Goal: Task Accomplishment & Management: Use online tool/utility

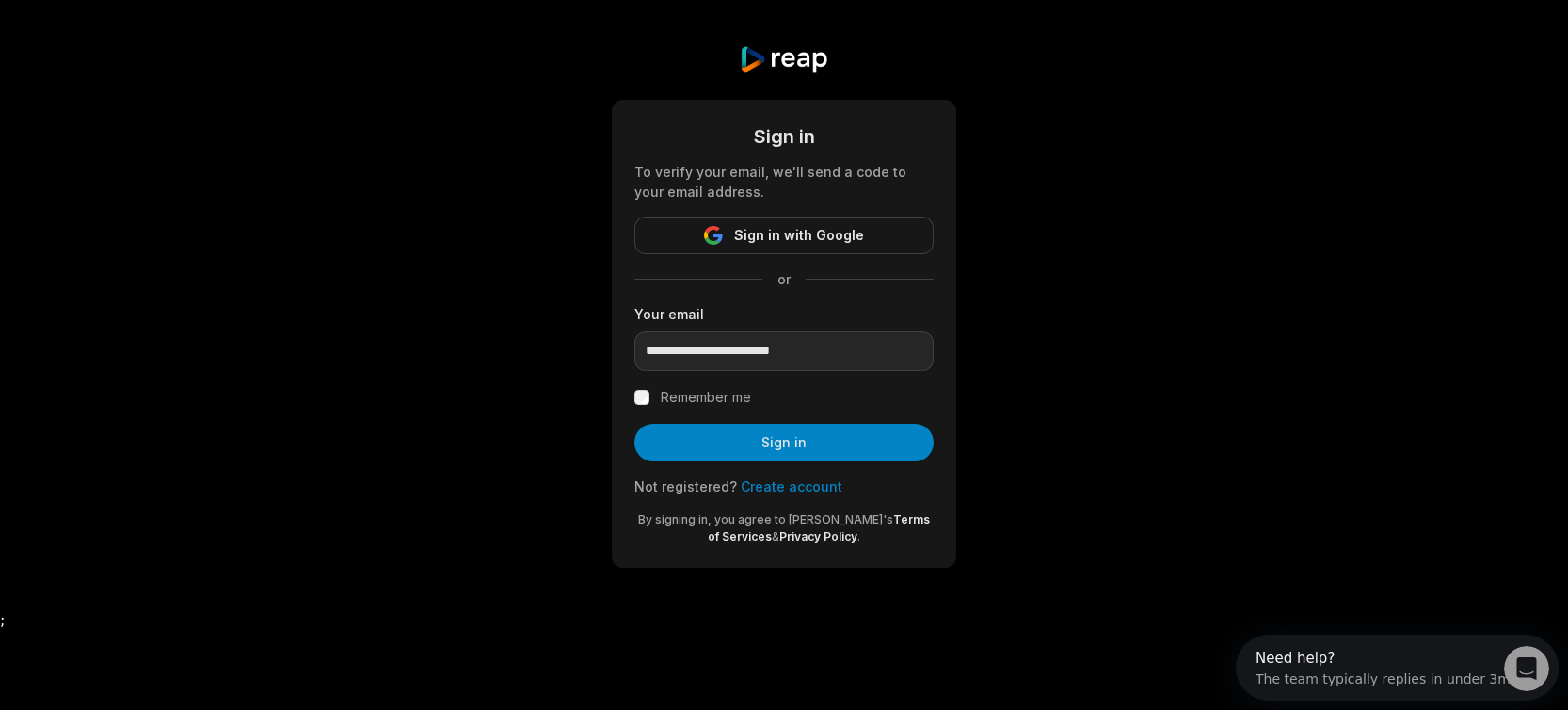
type input "**********"
click at [635, 424] on button "Sign in" at bounding box center [784, 443] width 299 height 38
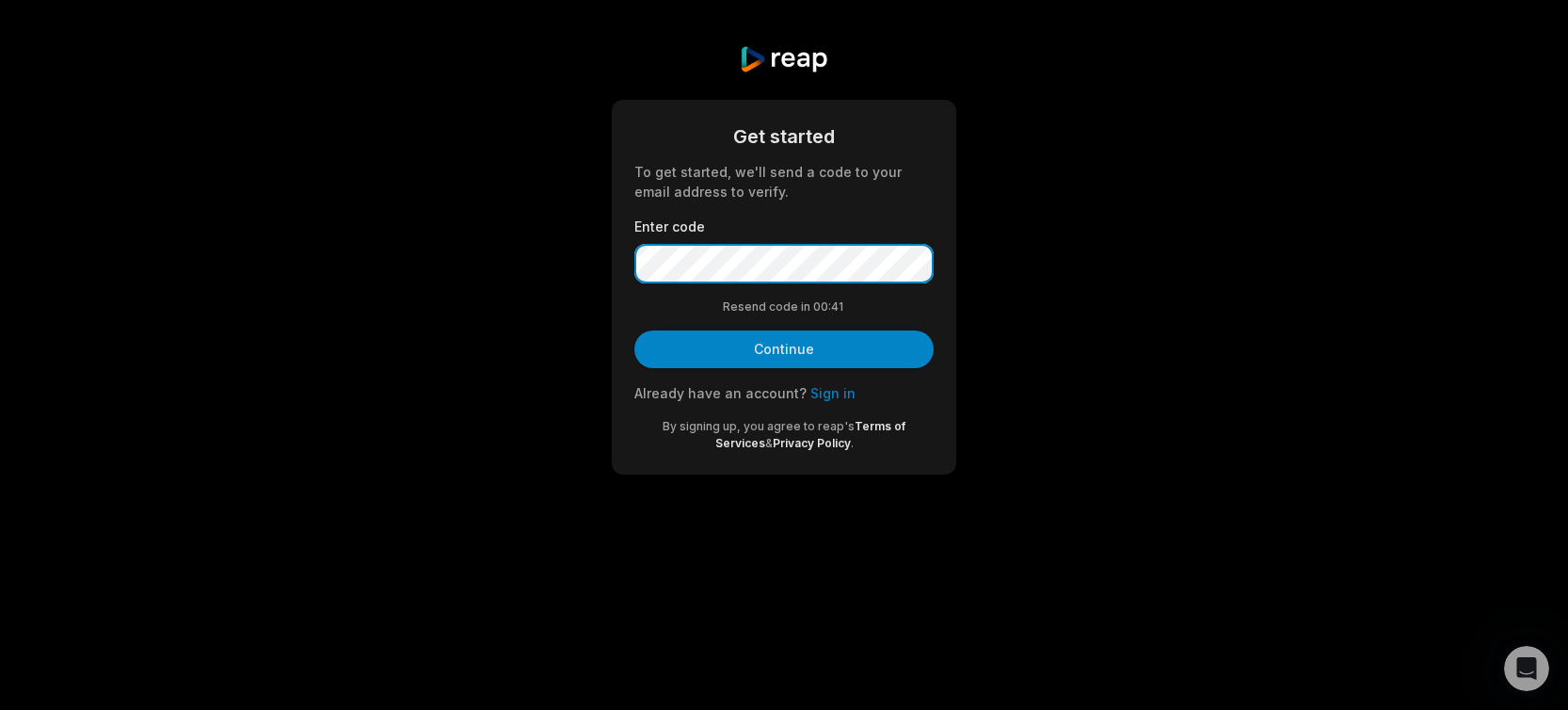
click at [635, 331] on button "Continue" at bounding box center [784, 350] width 299 height 38
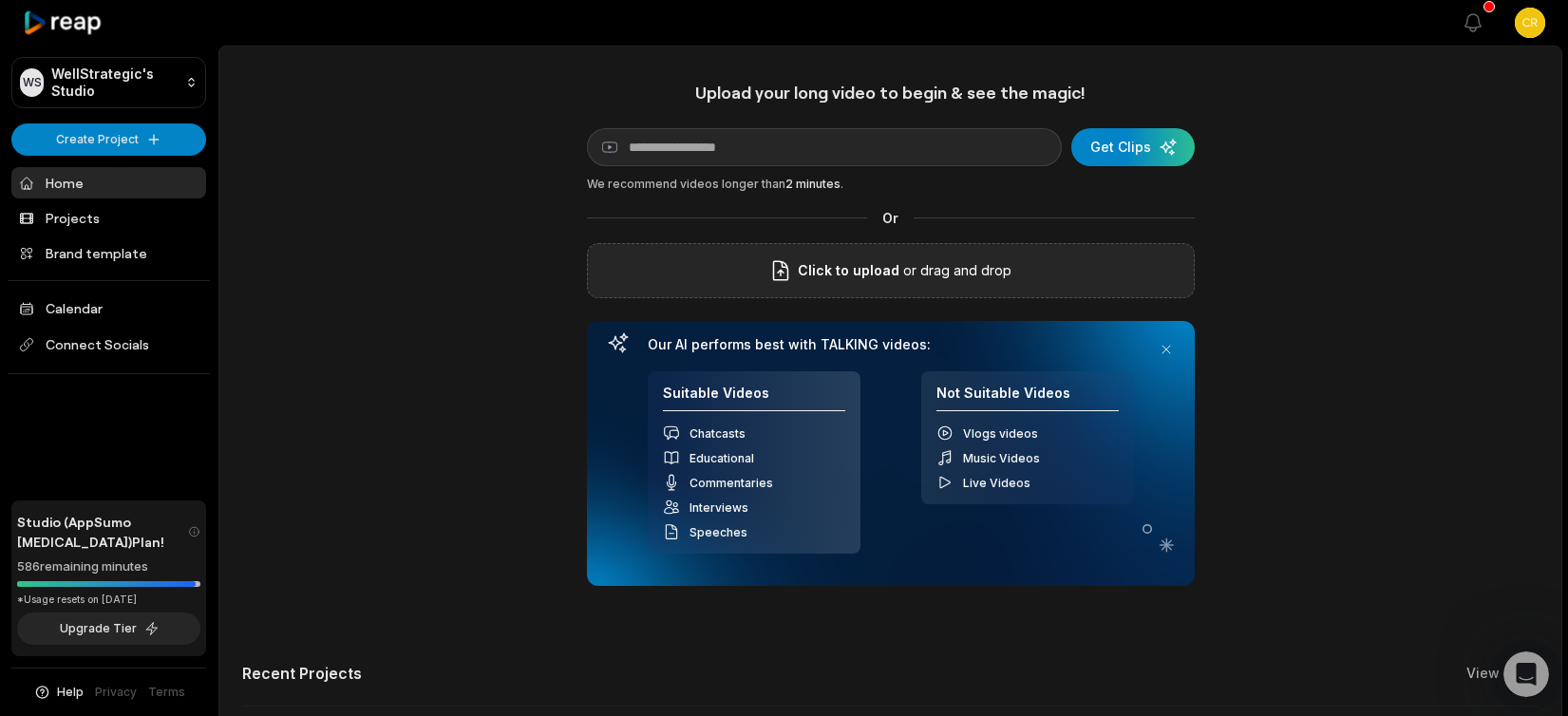
click at [1012, 261] on div "Click to upload or drag and drop" at bounding box center [890, 270] width 608 height 55
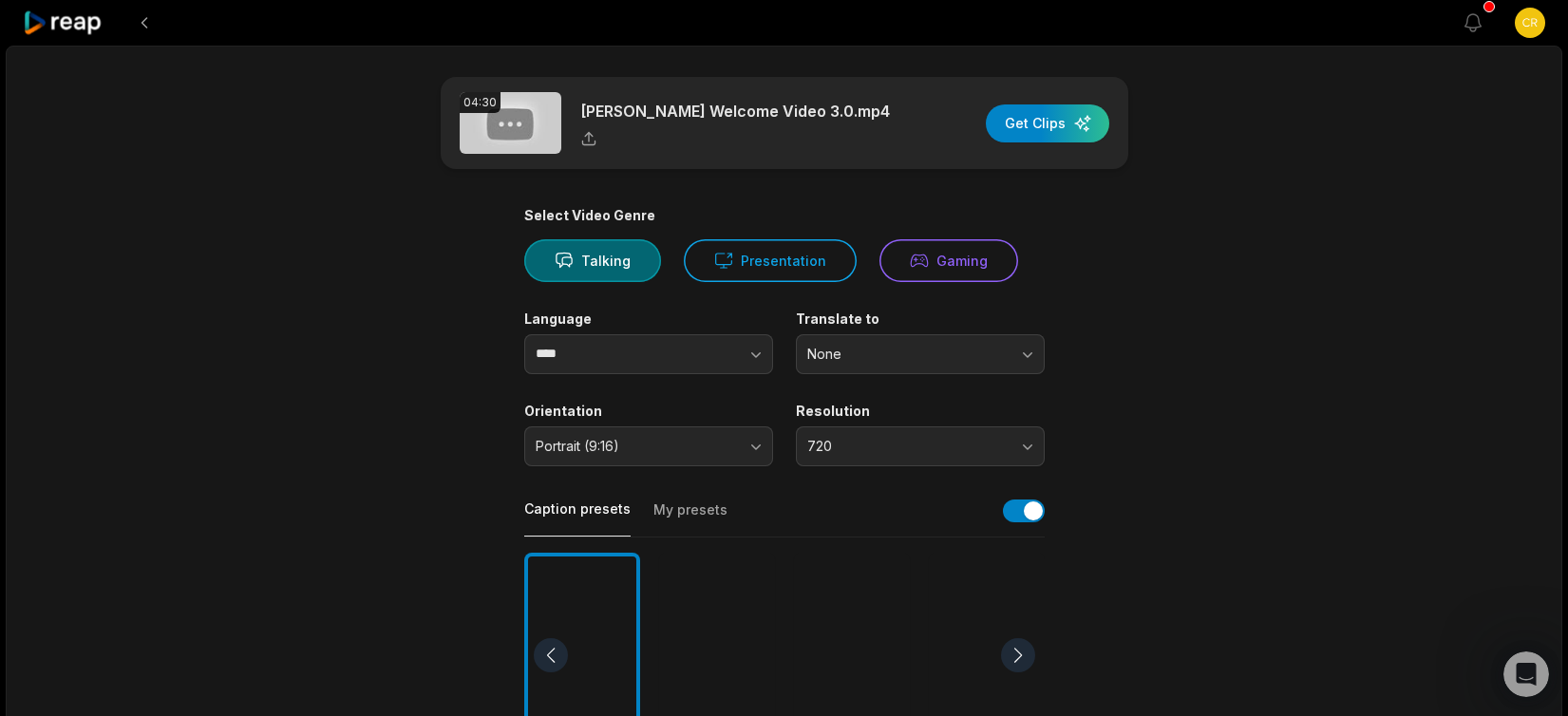
click at [78, 17] on icon at bounding box center [63, 23] width 81 height 26
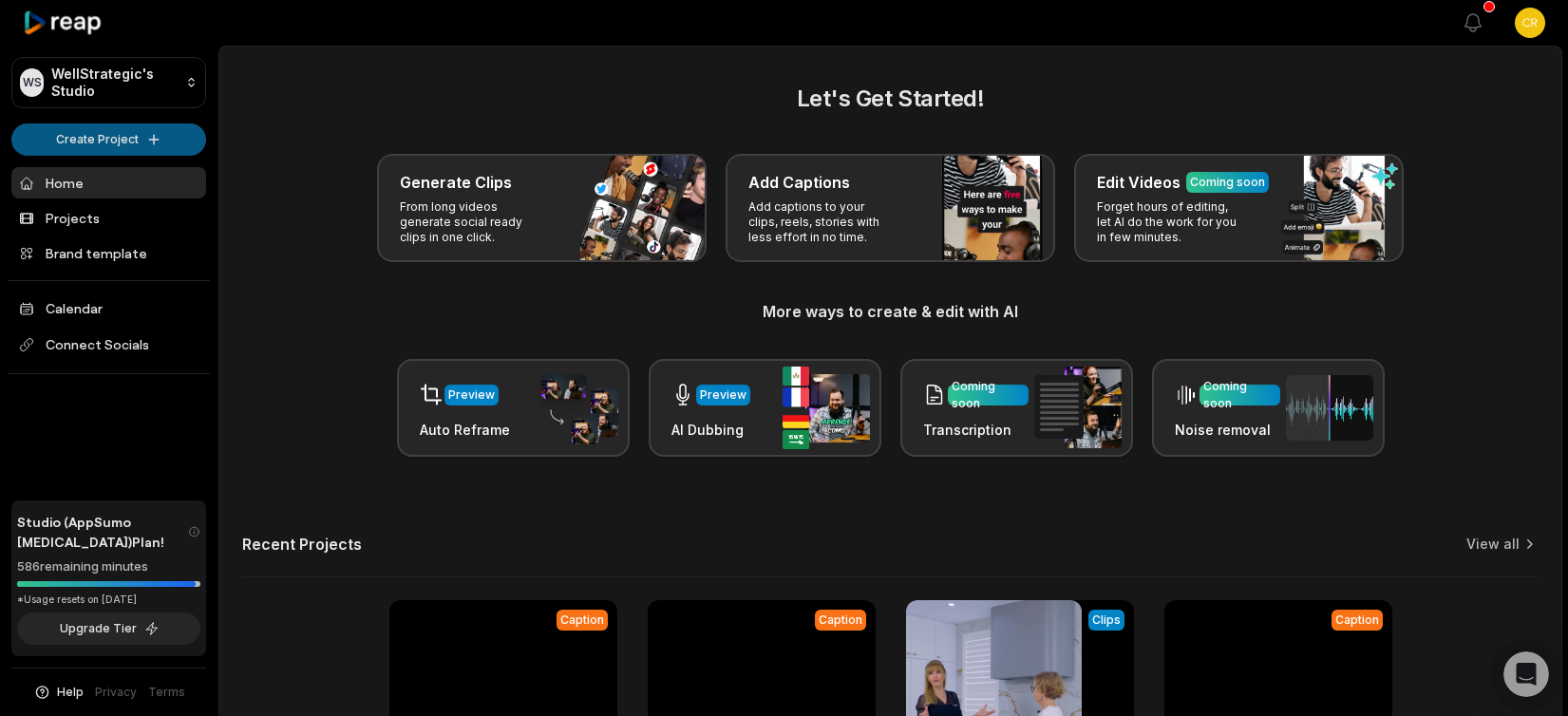
click at [155, 135] on html "WS WellStrategic's Studio Create Project Home Projects Brand template Calendar …" at bounding box center [784, 358] width 1568 height 716
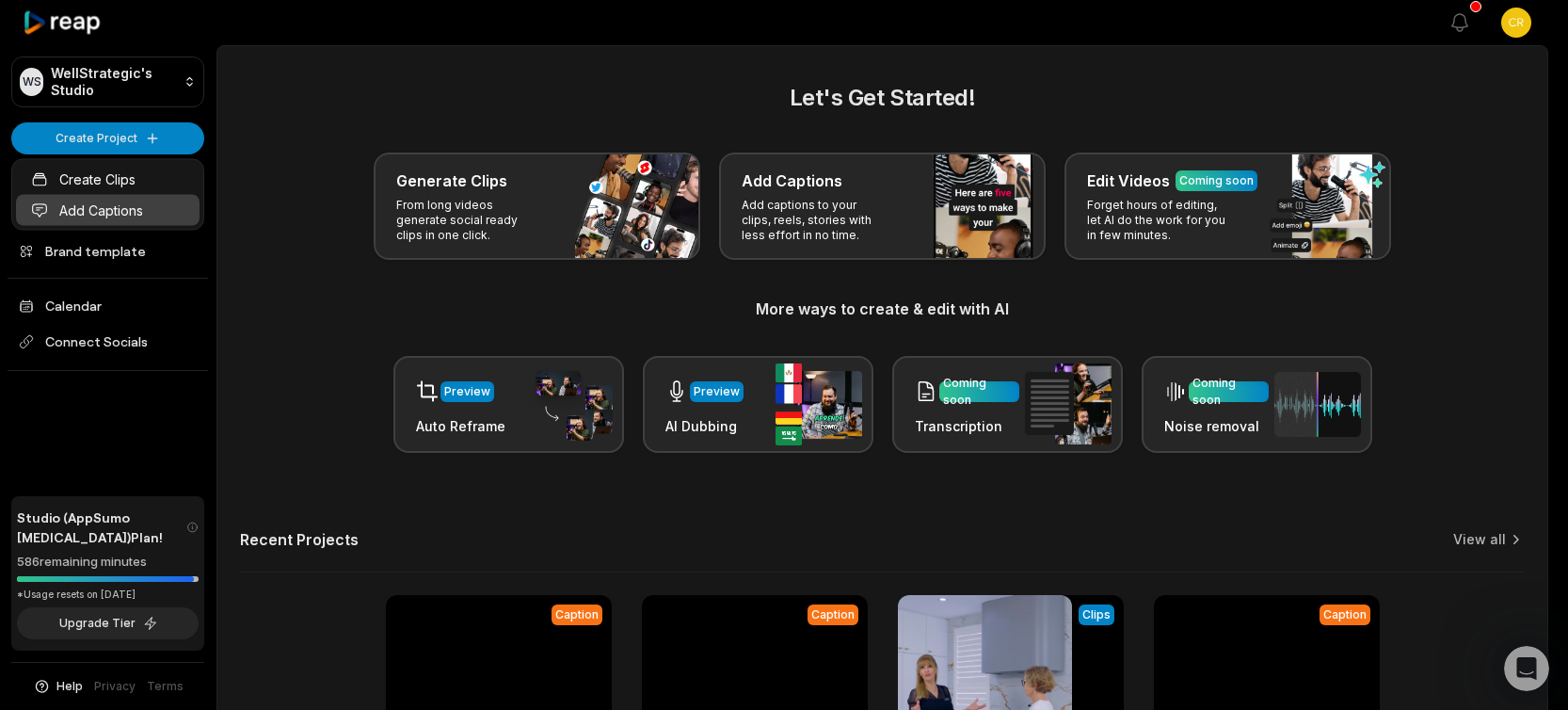
click at [119, 207] on link "Add Captions" at bounding box center [107, 210] width 183 height 31
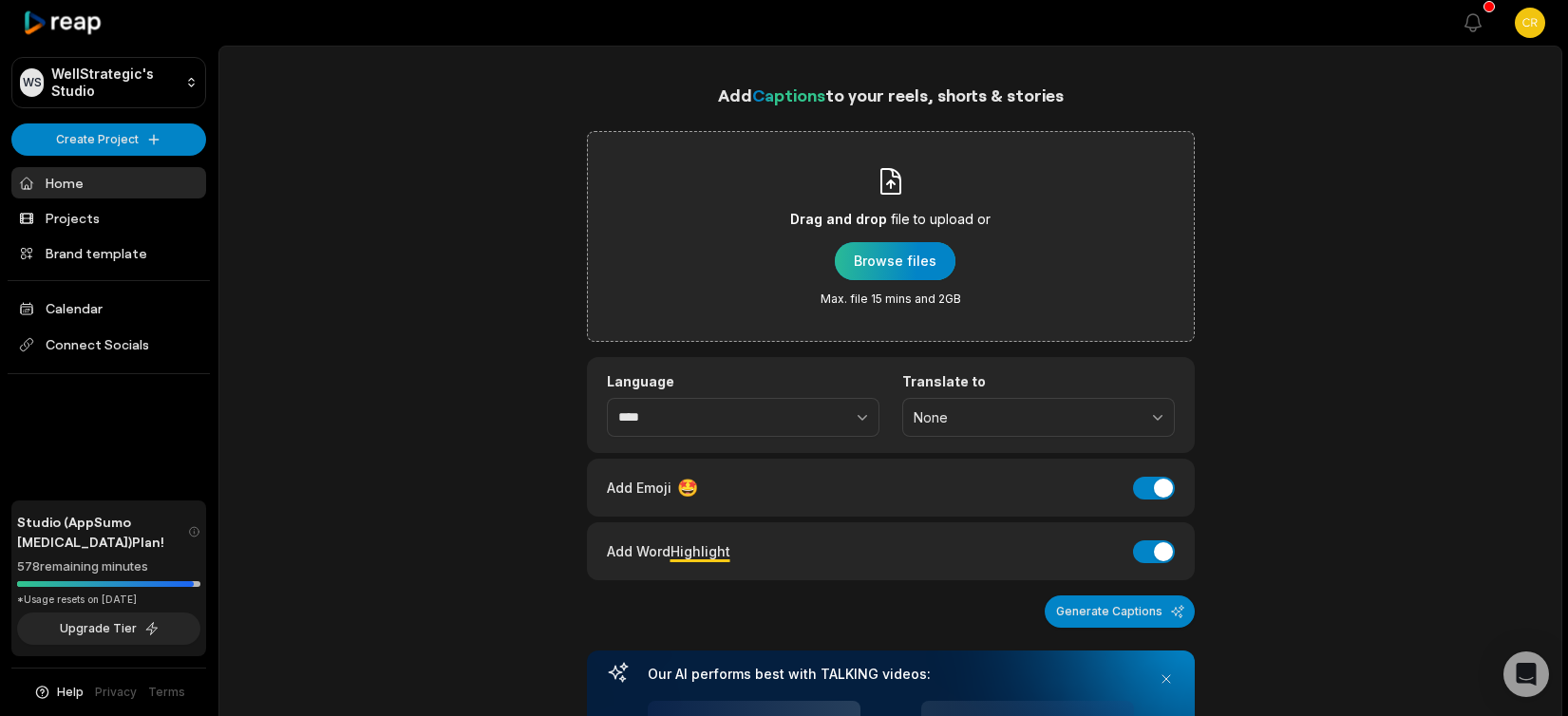
click at [880, 262] on div "button" at bounding box center [895, 262] width 121 height 38
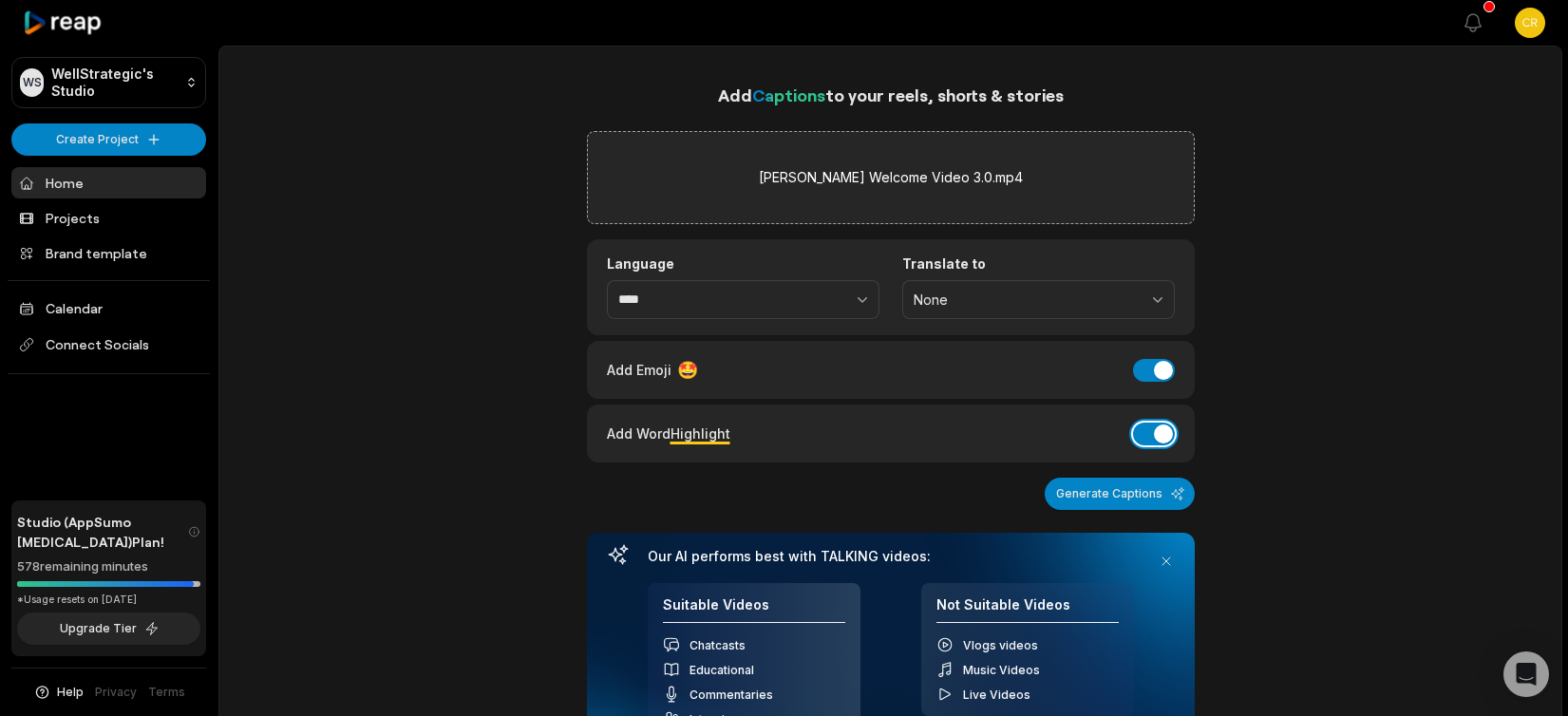
click at [1139, 430] on button "Add Word Highlight" at bounding box center [1154, 434] width 42 height 23
click at [1148, 379] on button "Add Emoji" at bounding box center [1154, 370] width 42 height 23
click at [1085, 494] on button "Generate Captions" at bounding box center [1119, 494] width 150 height 33
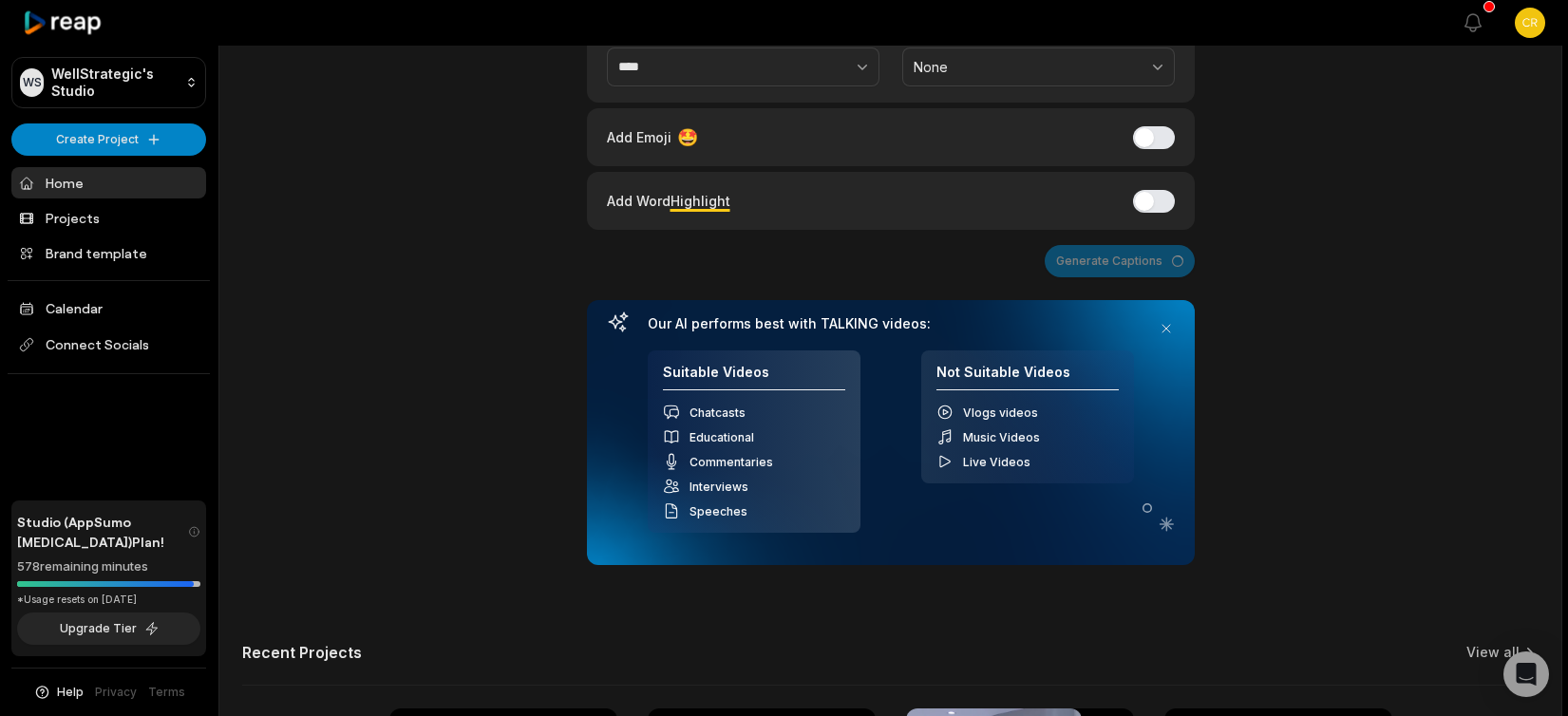
scroll to position [375, 0]
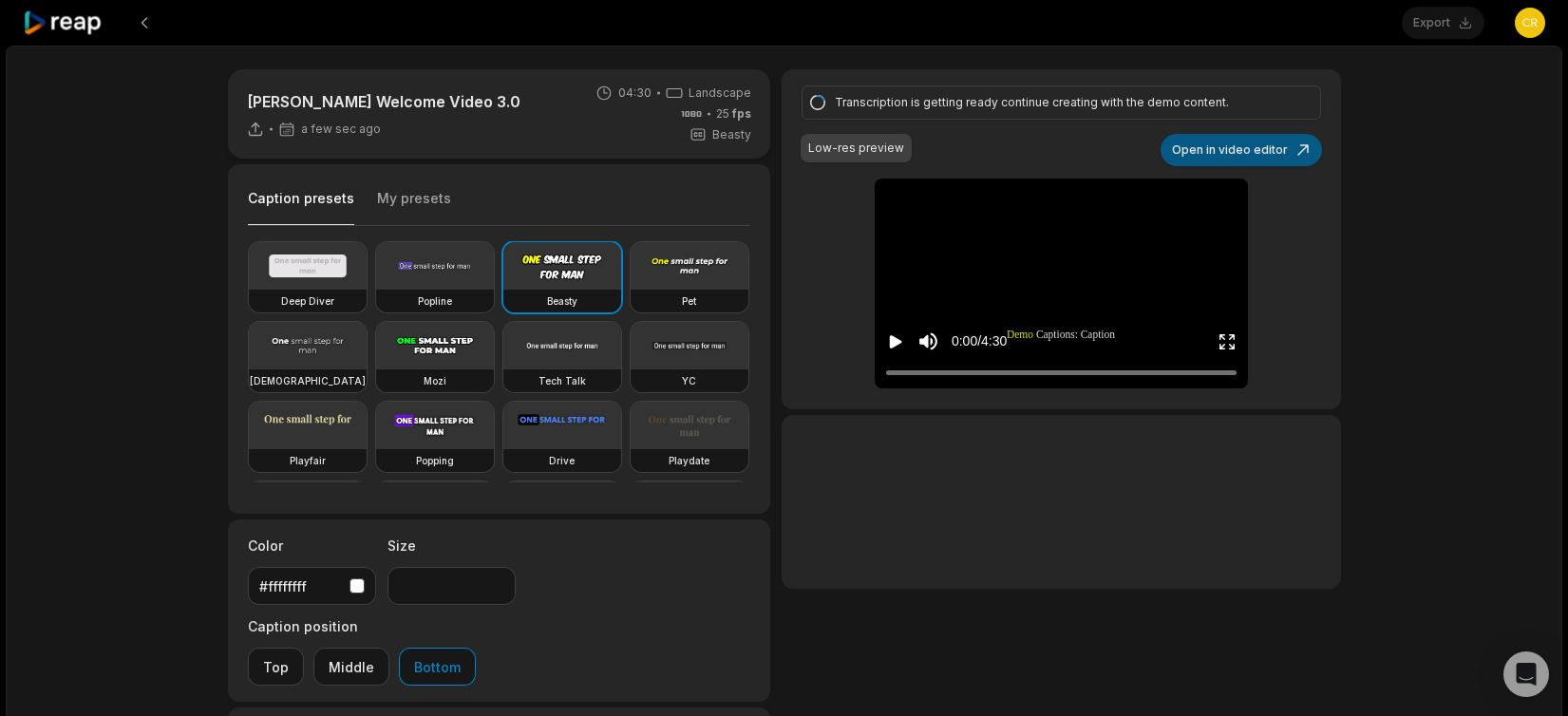
click at [1236, 147] on button "Open in video editor" at bounding box center [1241, 150] width 161 height 33
